Goal: Transaction & Acquisition: Purchase product/service

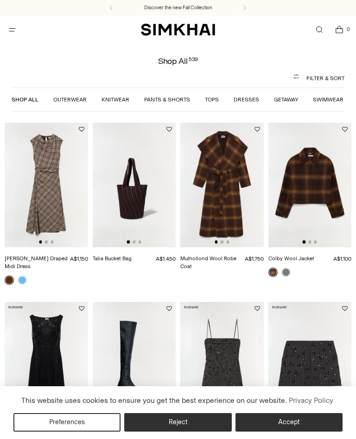
click at [166, 100] on link "Pants & Shorts" at bounding box center [167, 99] width 46 height 6
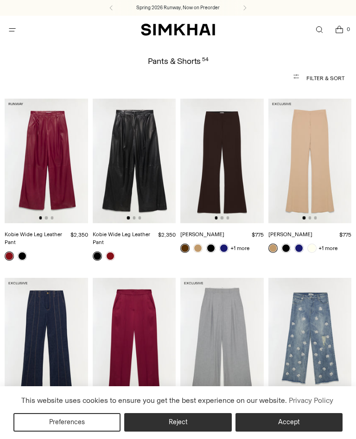
scroll to position [348, 0]
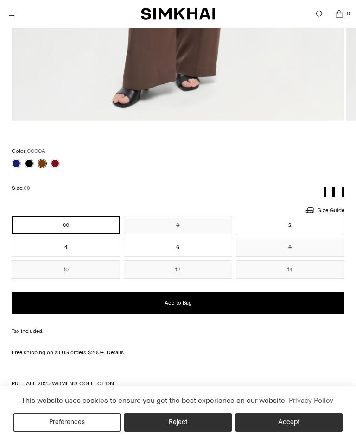
scroll to position [480, 0]
click at [331, 216] on button "2" at bounding box center [290, 225] width 108 height 19
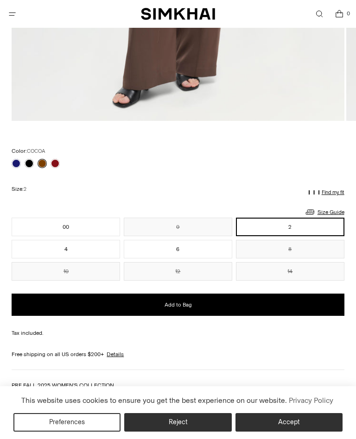
click at [334, 212] on link "Size Guide" at bounding box center [324, 212] width 40 height 12
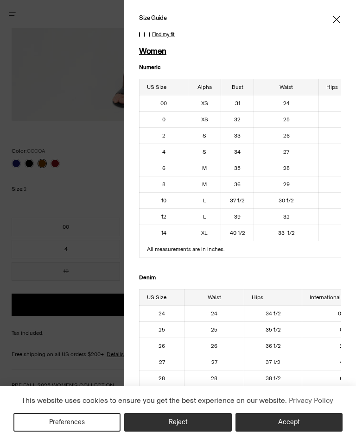
scroll to position [0, 18]
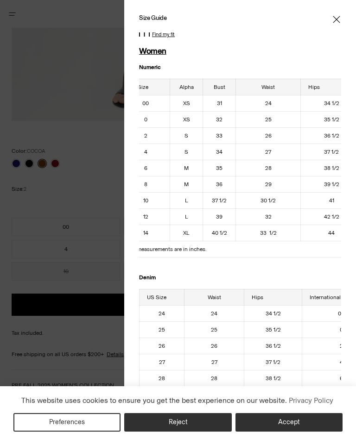
click at [340, 16] on icon "Close" at bounding box center [336, 19] width 7 height 7
